Goal: Information Seeking & Learning: Learn about a topic

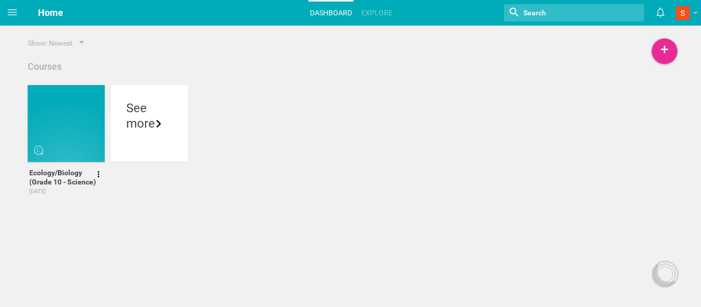
click at [75, 108] on div at bounding box center [66, 123] width 77 height 77
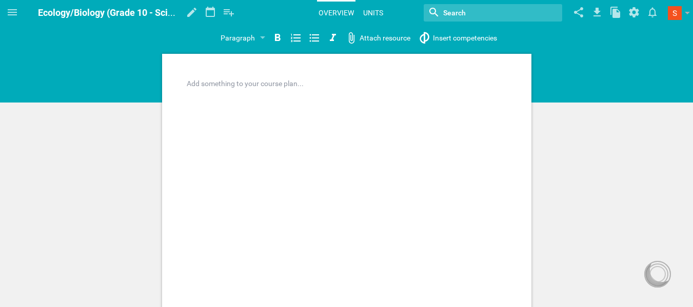
click at [370, 10] on link "Units" at bounding box center [373, 13] width 23 height 23
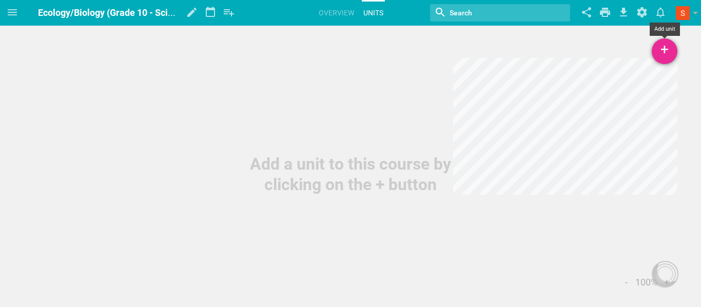
click at [668, 46] on div "+" at bounding box center [665, 51] width 26 height 26
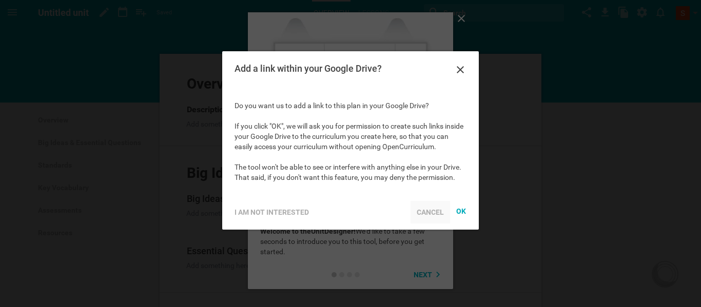
click at [434, 212] on div "Cancel" at bounding box center [431, 212] width 40 height 23
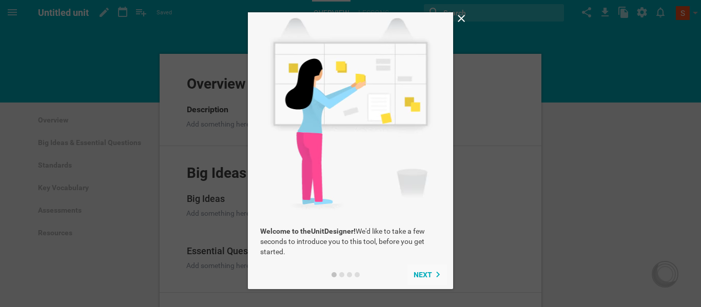
click at [422, 273] on span "Next" at bounding box center [423, 275] width 18 height 8
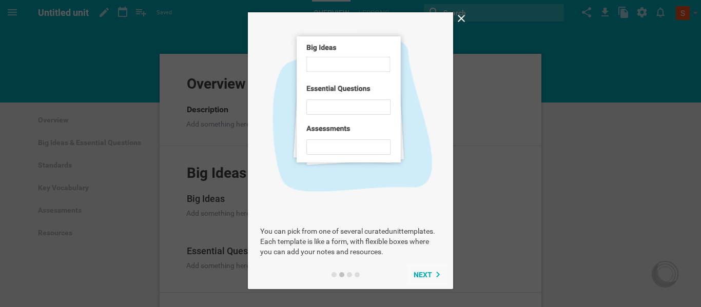
click at [422, 273] on span "Next" at bounding box center [423, 275] width 18 height 8
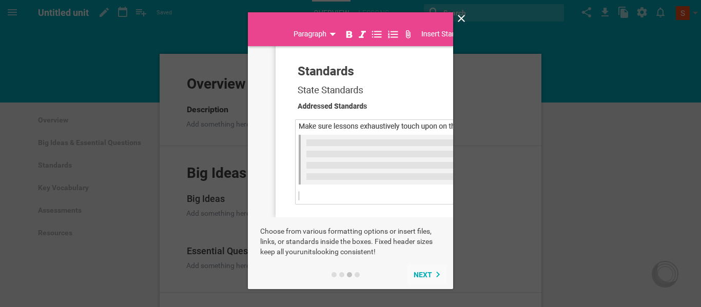
click at [422, 273] on span "Next" at bounding box center [423, 275] width 18 height 8
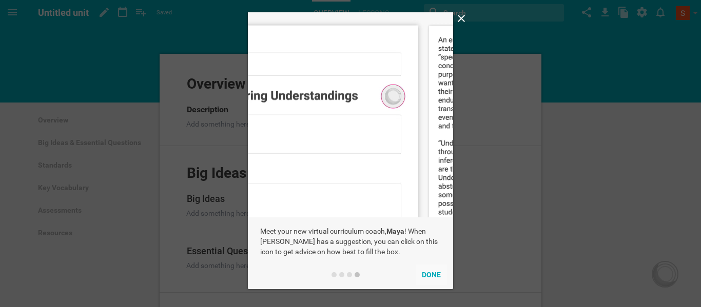
click at [422, 273] on button "Done" at bounding box center [431, 275] width 31 height 21
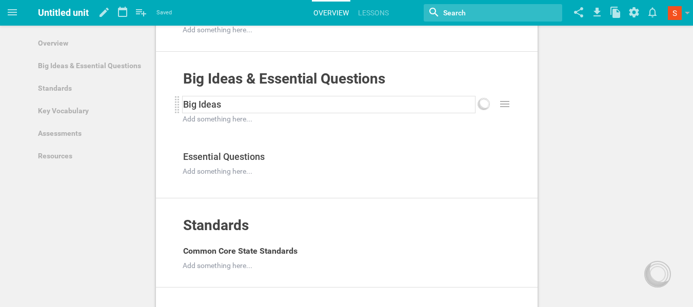
scroll to position [95, 0]
click at [64, 153] on link "Resources" at bounding box center [91, 156] width 118 height 23
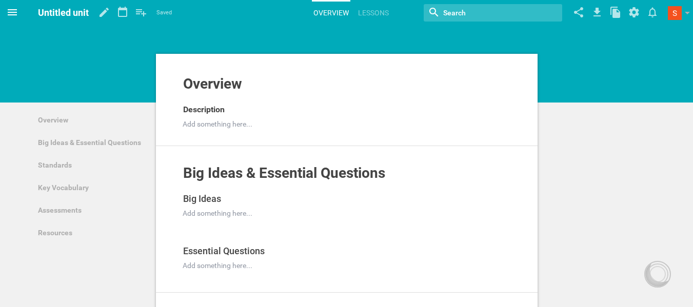
click at [13, 13] on icon at bounding box center [12, 12] width 9 height 6
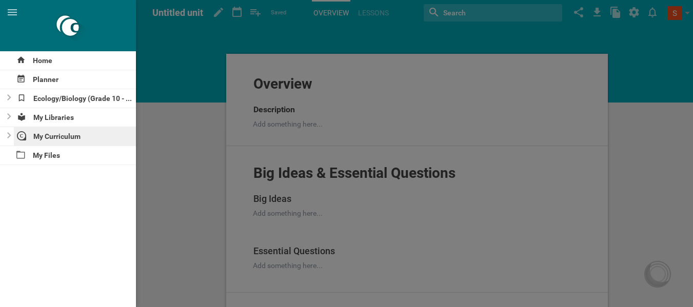
click at [70, 127] on div "My Curriculum" at bounding box center [75, 136] width 123 height 18
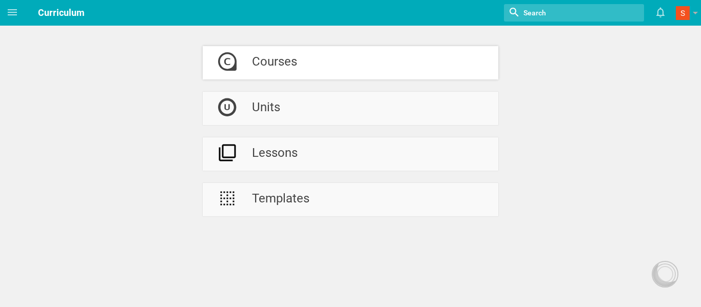
click at [269, 66] on div "Courses" at bounding box center [274, 62] width 45 height 33
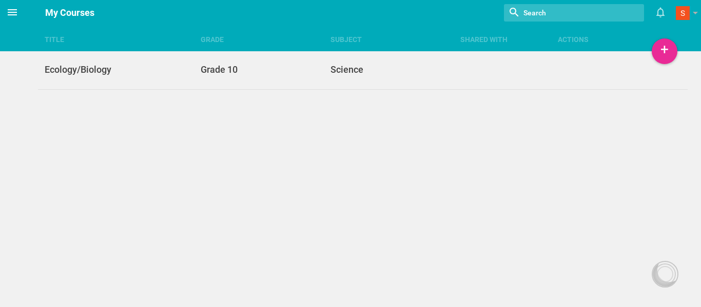
click at [12, 11] on icon at bounding box center [12, 12] width 12 height 12
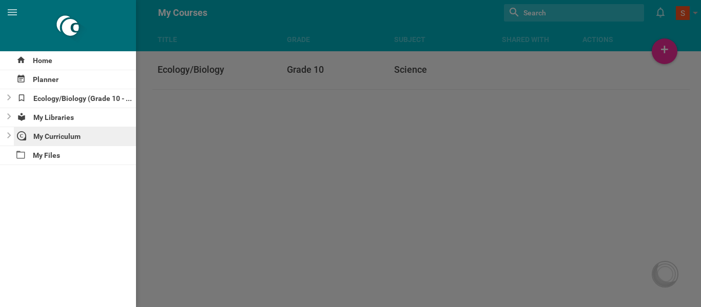
click at [70, 133] on div "My Curriculum" at bounding box center [75, 136] width 123 height 18
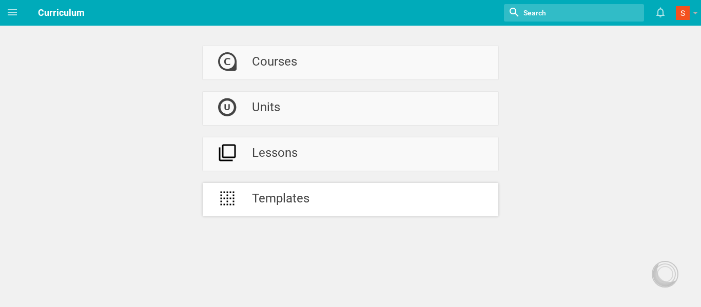
click at [242, 201] on div at bounding box center [227, 199] width 49 height 33
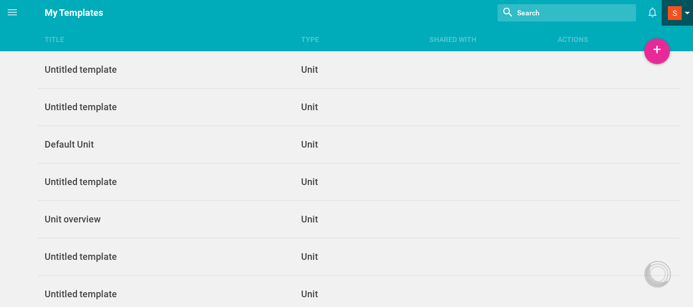
click at [676, 8] on span at bounding box center [675, 13] width 14 height 14
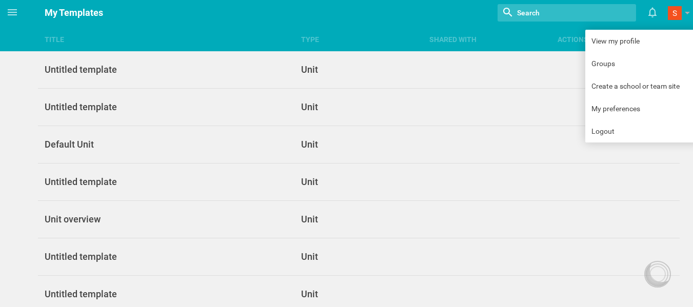
click at [1, 18] on header "Home Planner Ecology/Biology (Grade 10 - Science) My Libraries My Curriculum My…" at bounding box center [346, 13] width 693 height 26
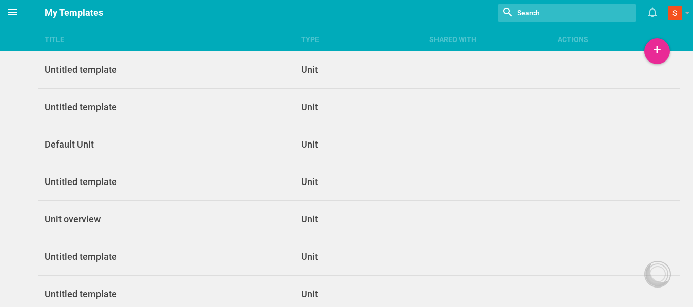
click at [14, 16] on icon at bounding box center [12, 12] width 12 height 12
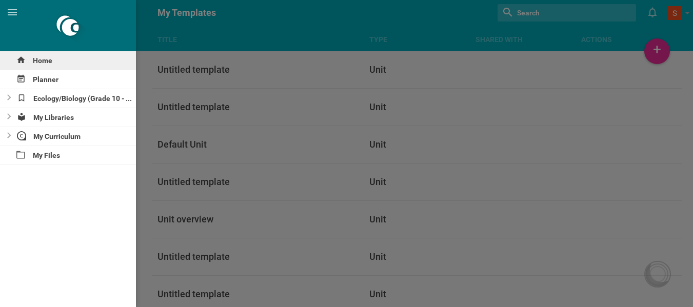
click at [43, 65] on div "Home" at bounding box center [68, 60] width 136 height 18
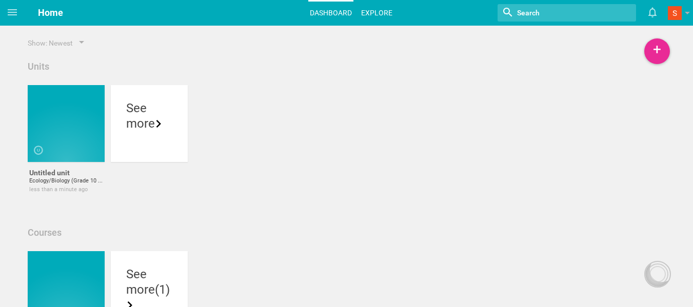
click at [376, 17] on link "Explore" at bounding box center [377, 13] width 34 height 23
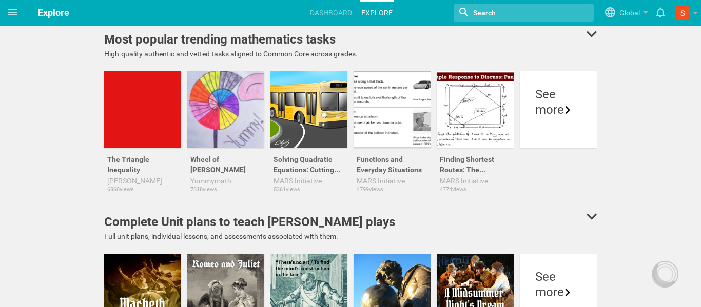
click at [588, 30] on icon at bounding box center [592, 34] width 10 height 8
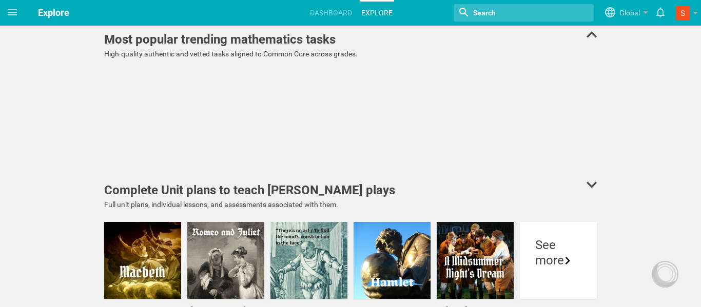
click at [588, 30] on icon at bounding box center [592, 34] width 10 height 8
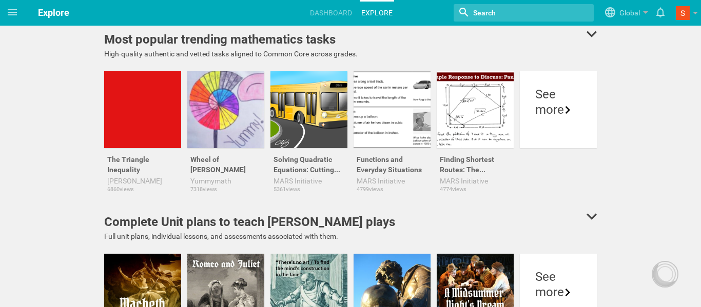
click at [535, 15] on input "textbox" at bounding box center [514, 12] width 84 height 13
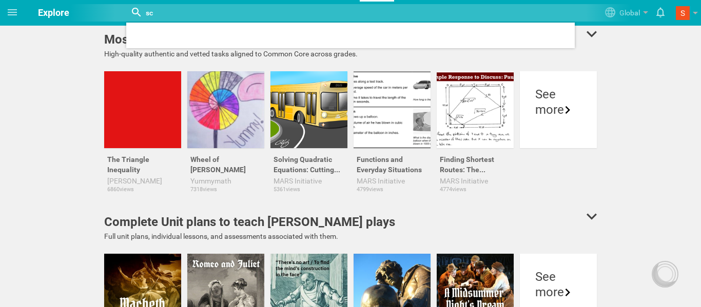
type input "sci"
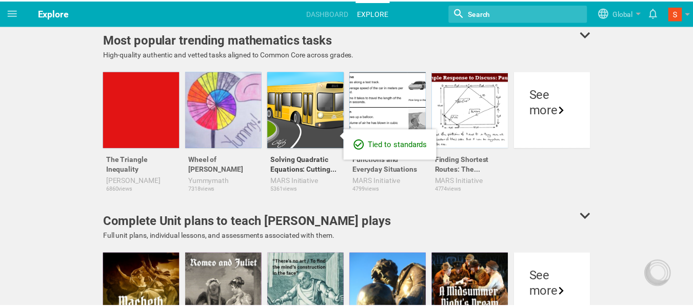
scroll to position [7, 0]
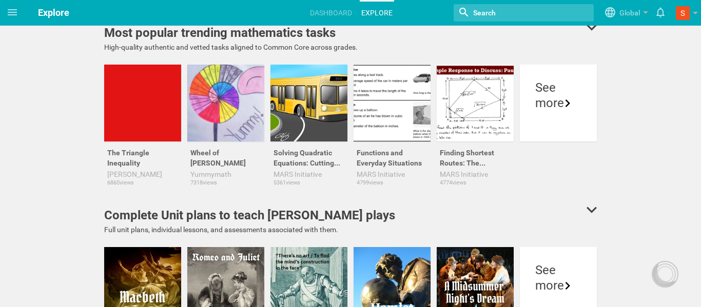
click at [525, 10] on input "textbox" at bounding box center [514, 12] width 84 height 13
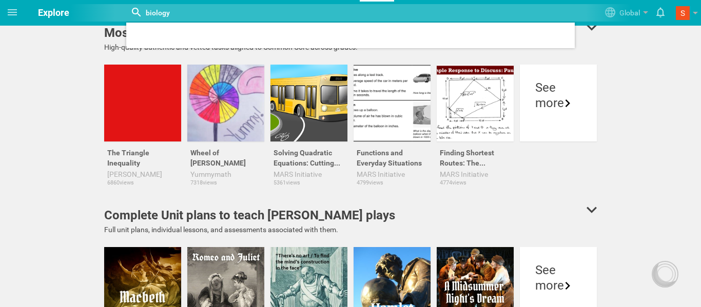
type input "biology"
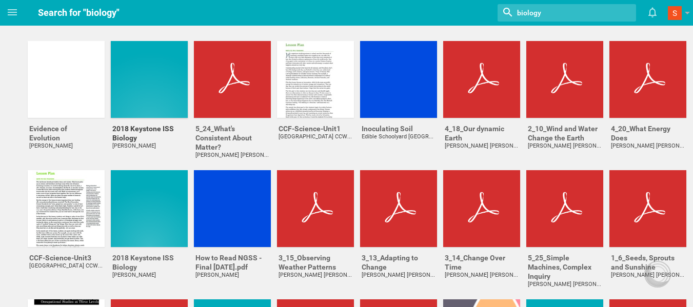
click at [133, 88] on div at bounding box center [149, 79] width 77 height 77
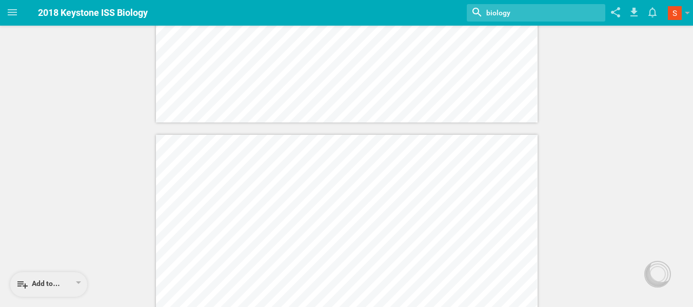
scroll to position [3967, 0]
